Goal: Information Seeking & Learning: Learn about a topic

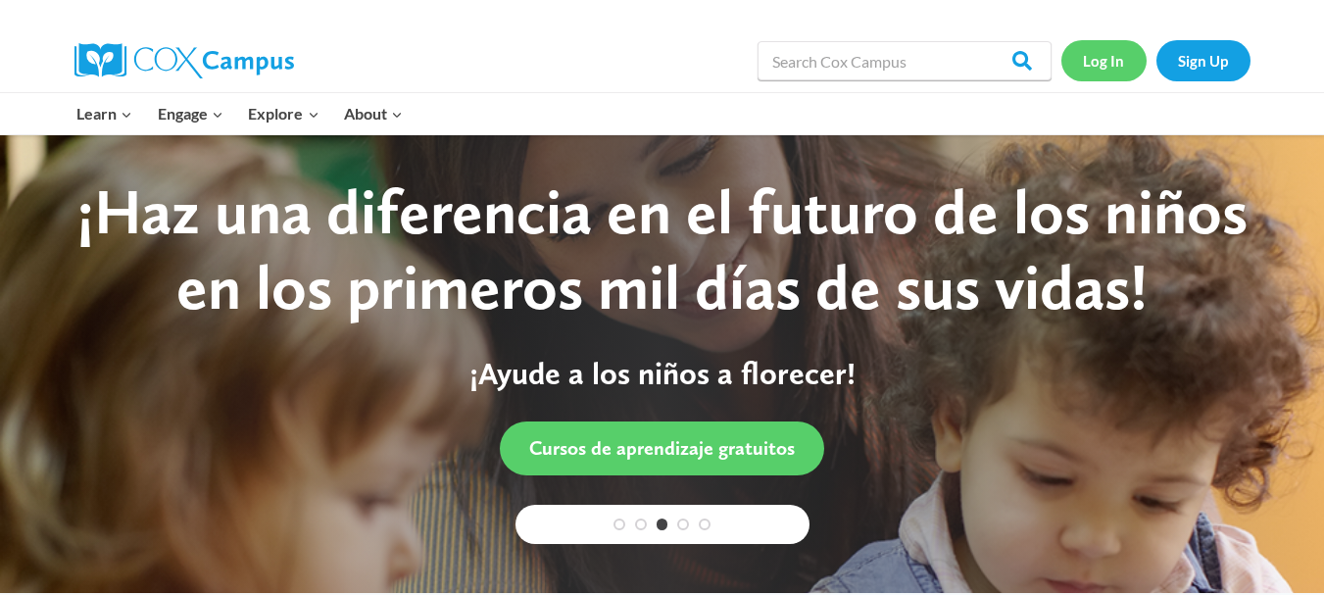
click at [1116, 66] on link "Log In" at bounding box center [1104, 60] width 85 height 40
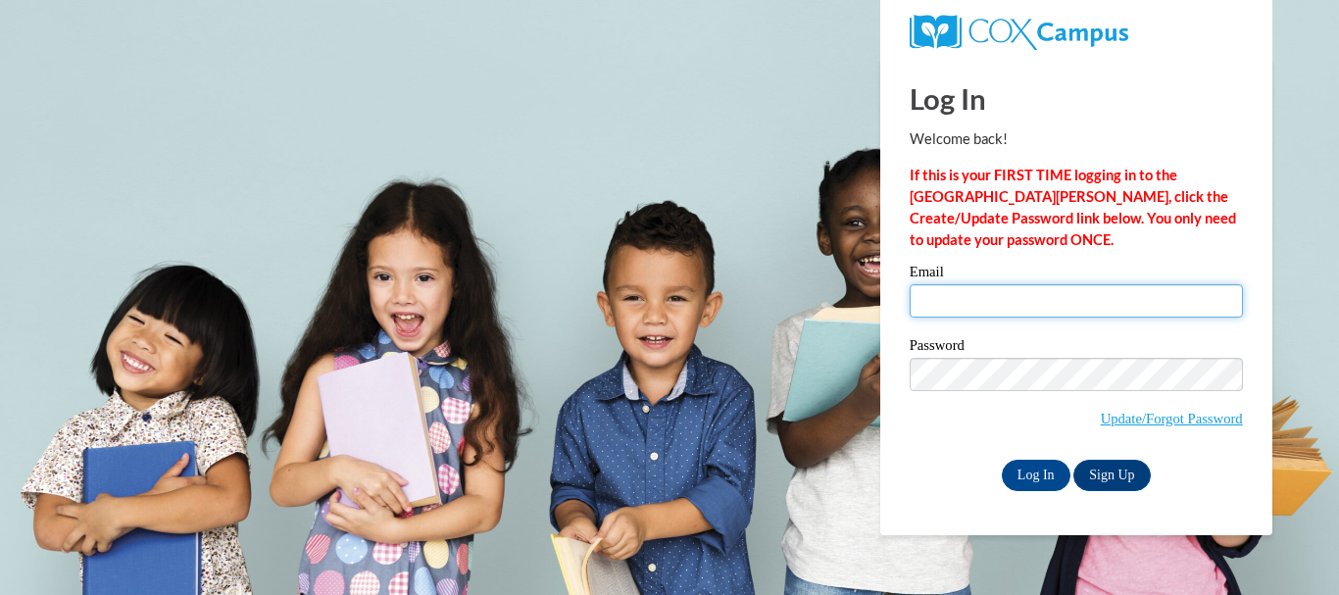
click at [978, 304] on input "Email" at bounding box center [1076, 300] width 333 height 33
type input "[EMAIL_ADDRESS][DOMAIN_NAME]"
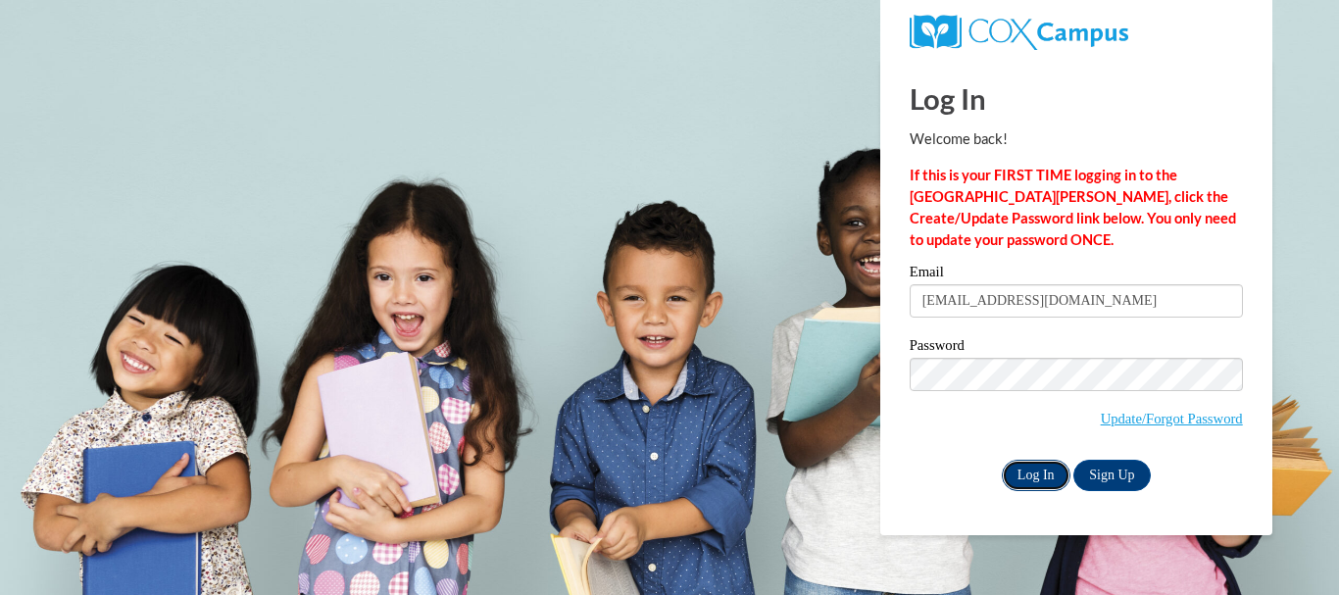
click at [1025, 468] on input "Log In" at bounding box center [1036, 475] width 69 height 31
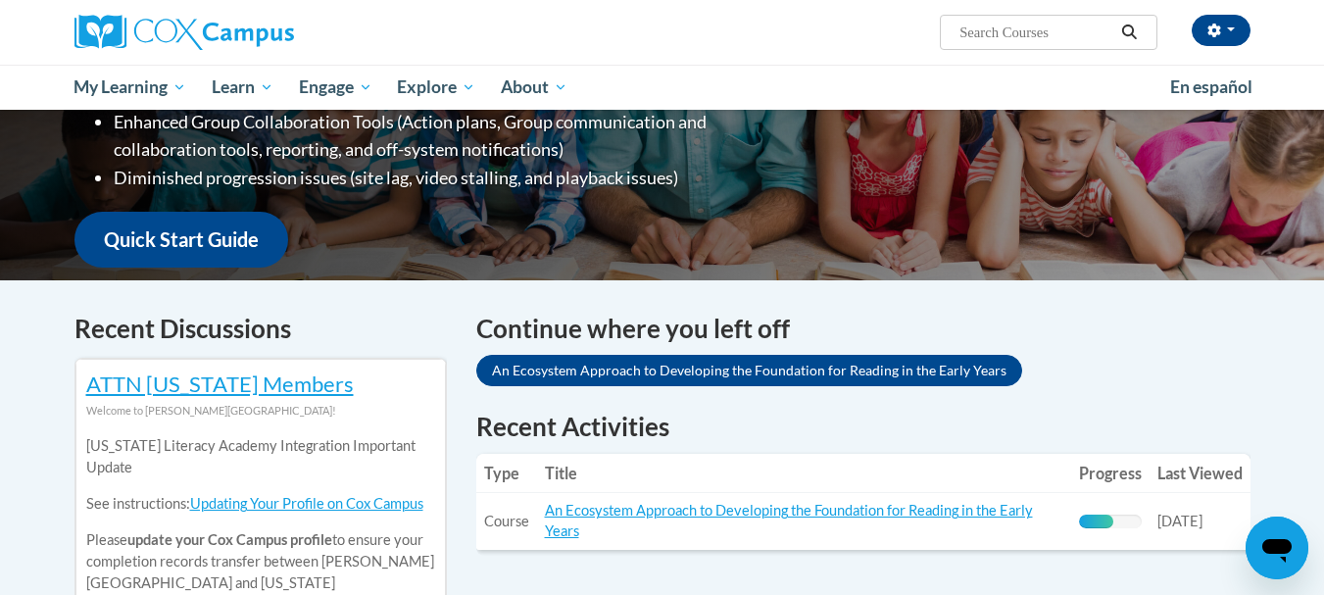
scroll to position [392, 0]
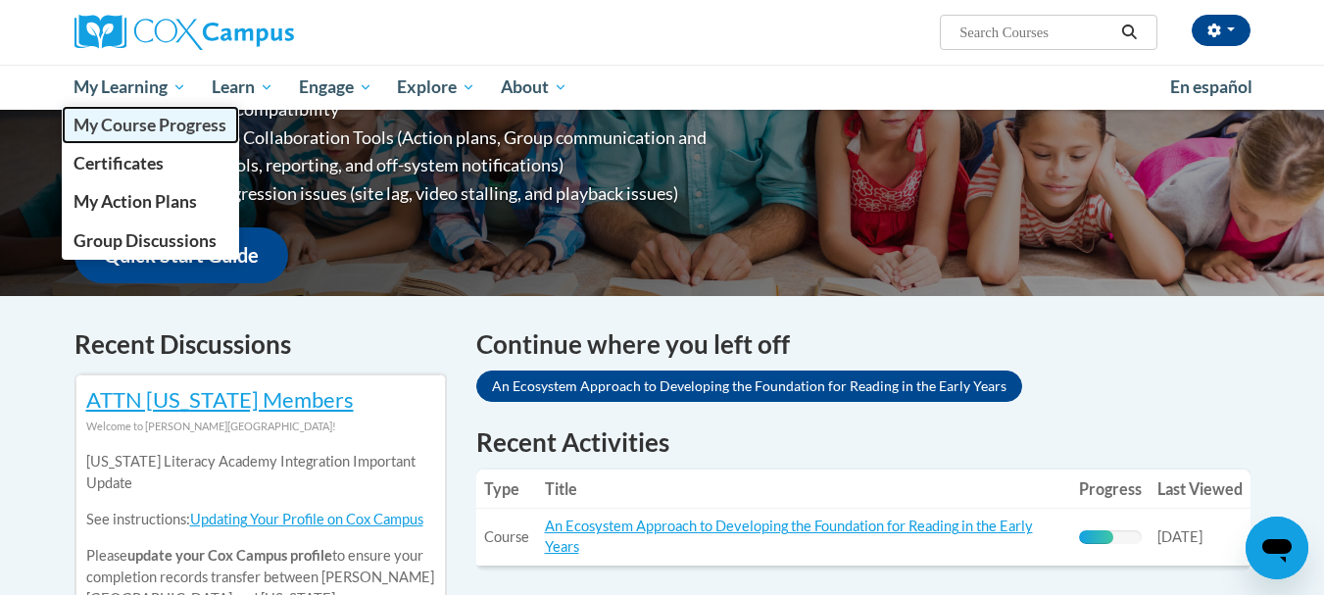
click at [166, 125] on span "My Course Progress" at bounding box center [150, 125] width 153 height 21
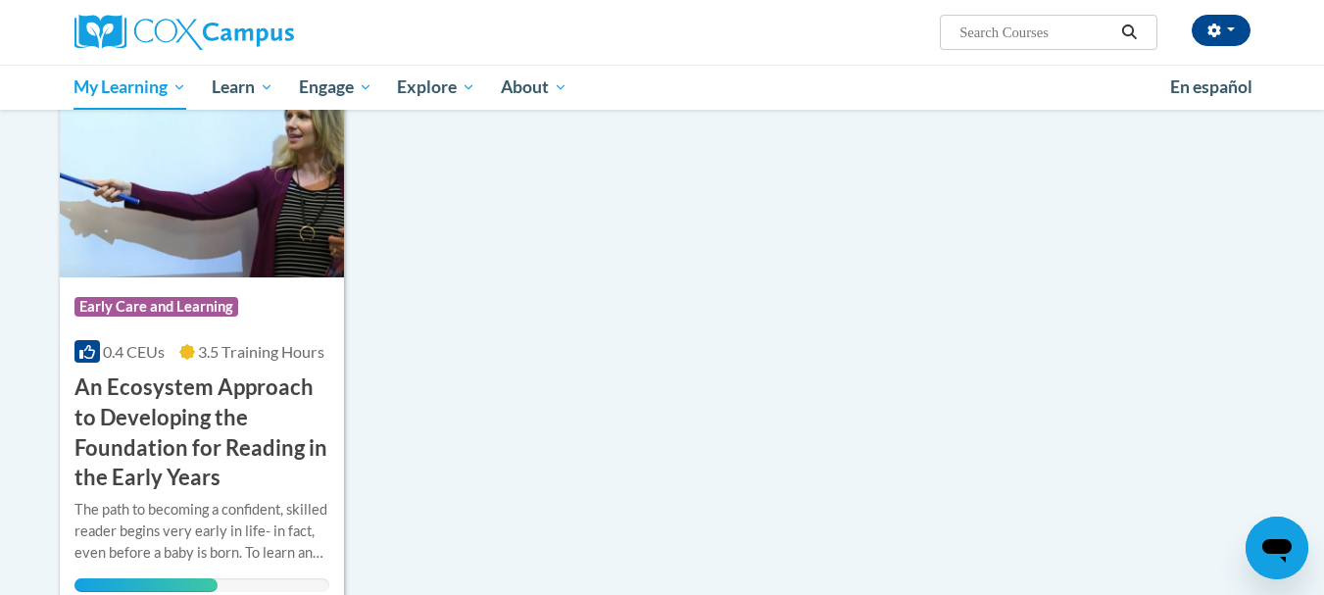
scroll to position [392, 0]
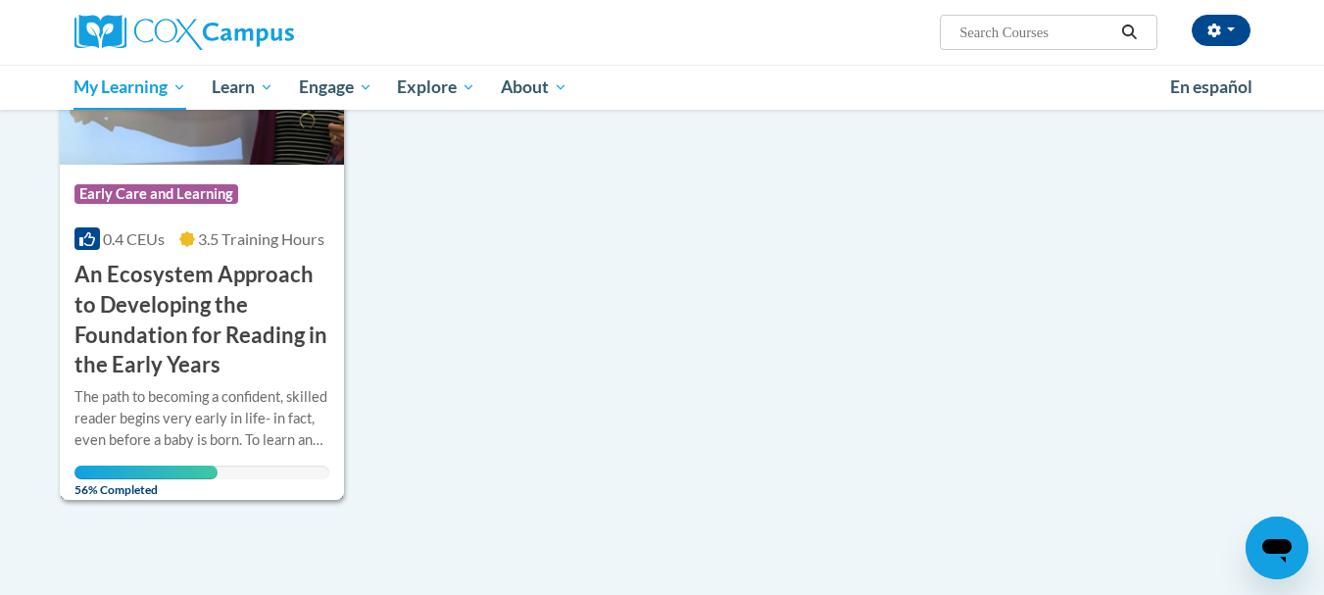
click at [245, 320] on h3 "An Ecosystem Approach to Developing the Foundation for Reading in the Early Yea…" at bounding box center [202, 320] width 256 height 121
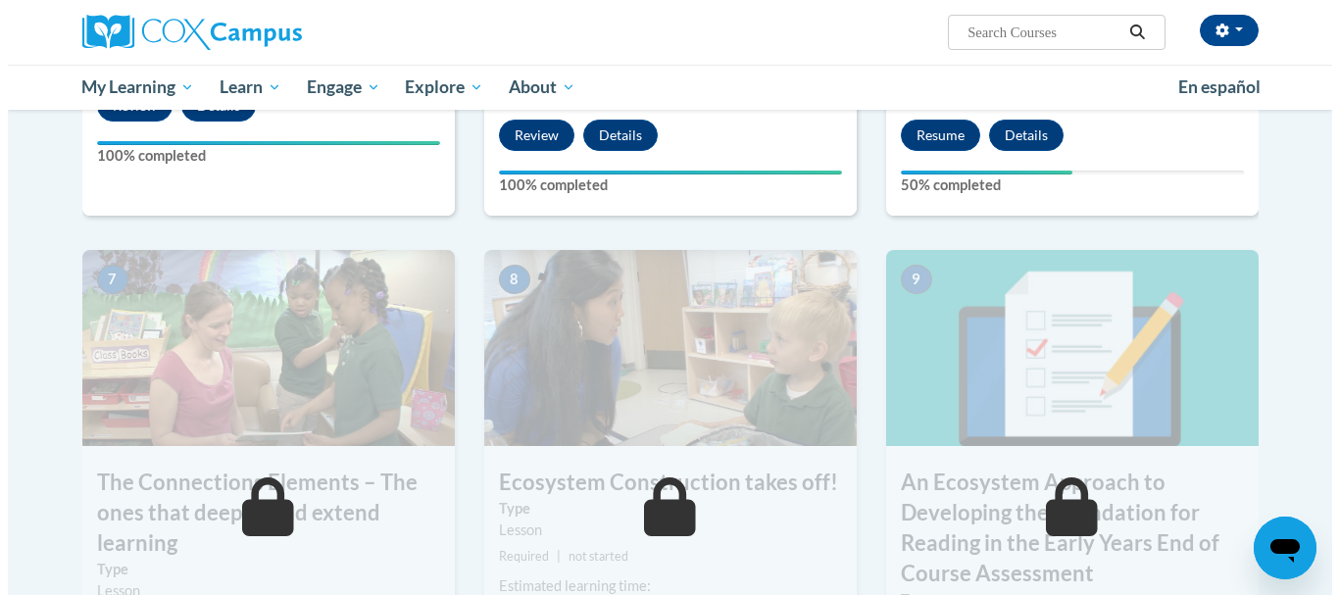
scroll to position [1274, 0]
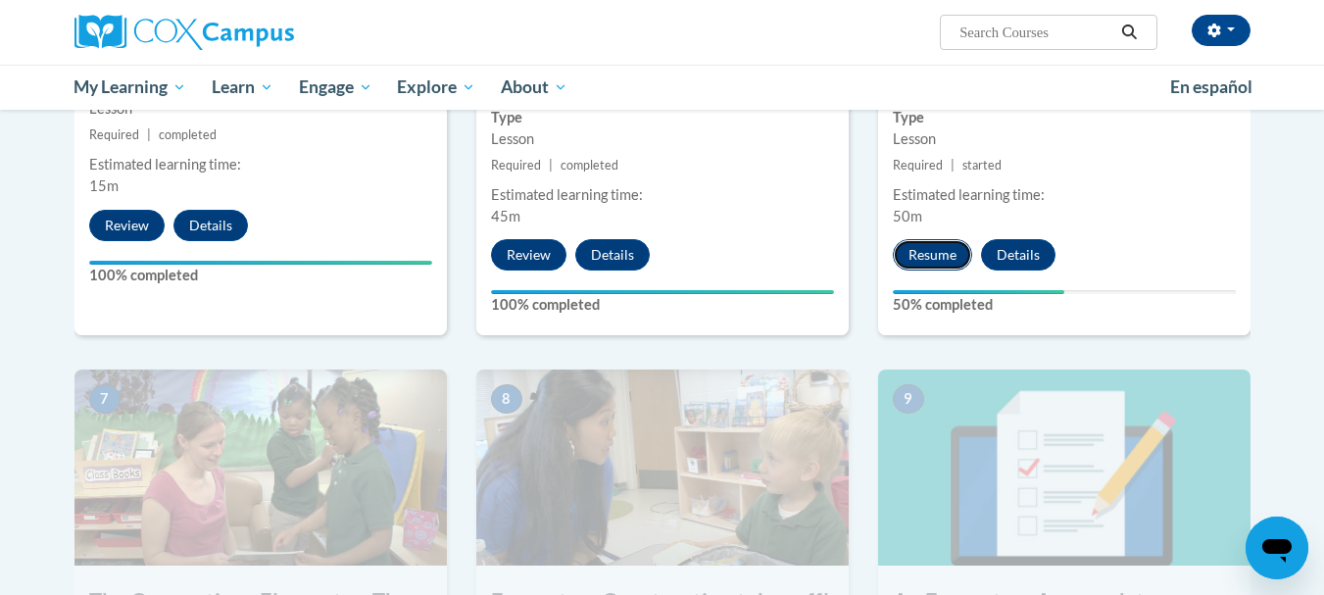
click at [912, 251] on button "Resume" at bounding box center [932, 254] width 79 height 31
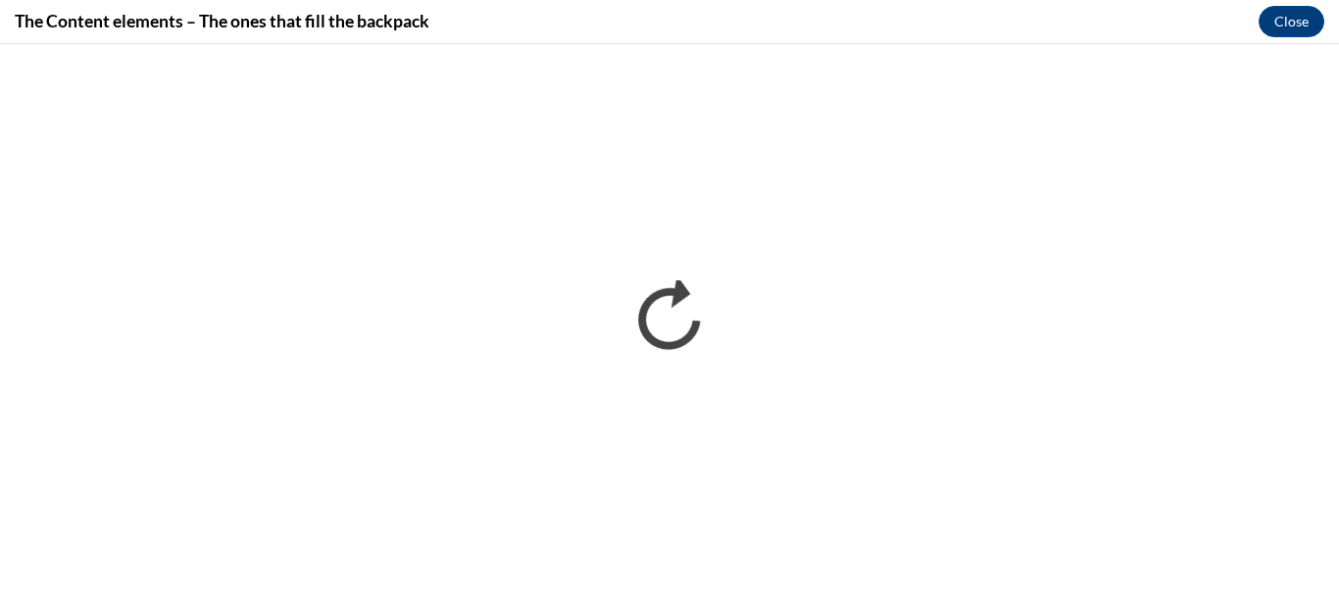
scroll to position [0, 0]
